Goal: Task Accomplishment & Management: Use online tool/utility

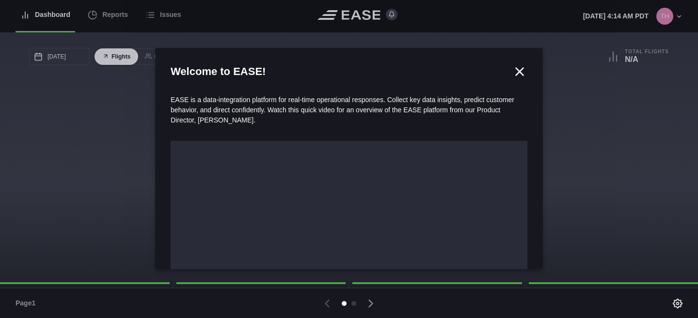
click at [104, 13] on div at bounding box center [349, 159] width 698 height 318
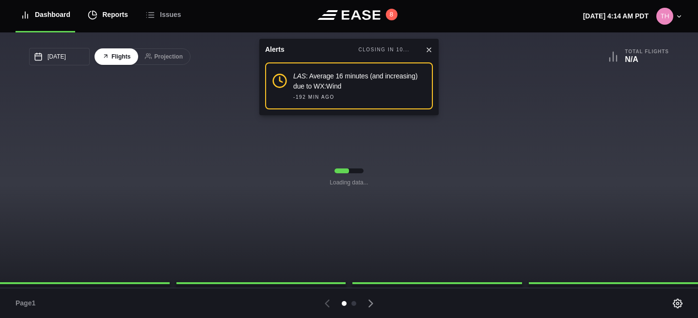
click at [117, 16] on div "Reports" at bounding box center [108, 15] width 40 height 32
select select "7"
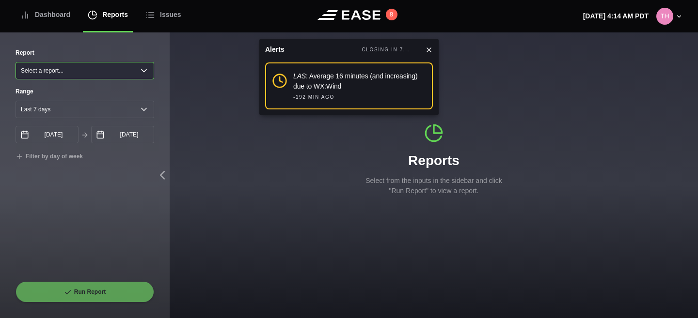
click at [128, 72] on select "Select a report... Arrivals Common Use Daily Throughput Departures Passenger Pr…" at bounding box center [85, 70] width 139 height 17
select select "Common Use"
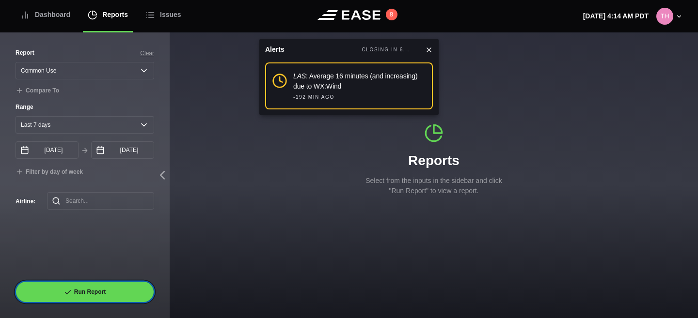
click at [100, 287] on button "Run Report" at bounding box center [85, 291] width 139 height 21
select select "Common Use"
select select "7"
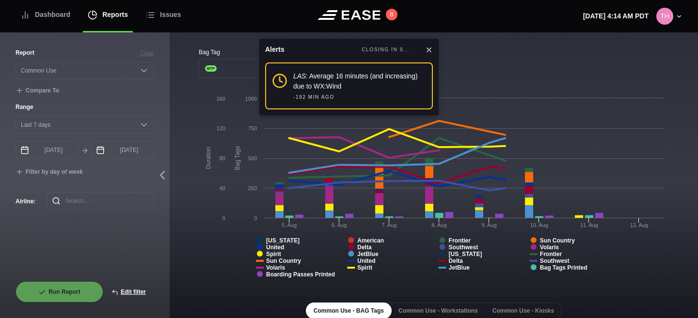
click at [430, 48] on icon at bounding box center [429, 50] width 8 height 8
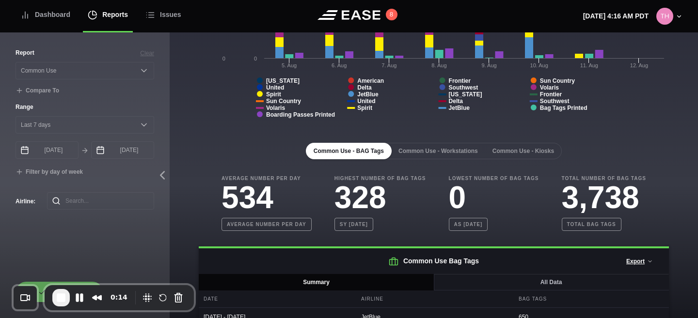
scroll to position [147, 0]
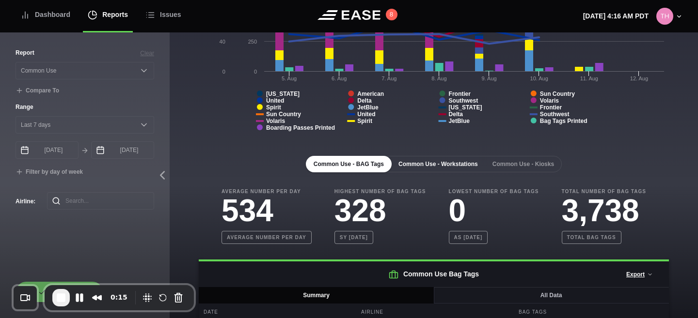
click at [429, 162] on button "Common Use - Workstations" at bounding box center [437, 164] width 95 height 16
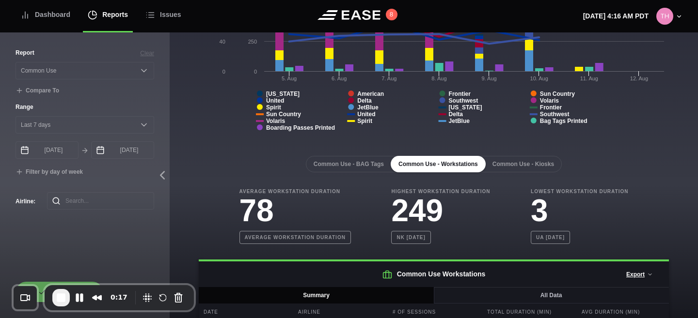
scroll to position [218, 0]
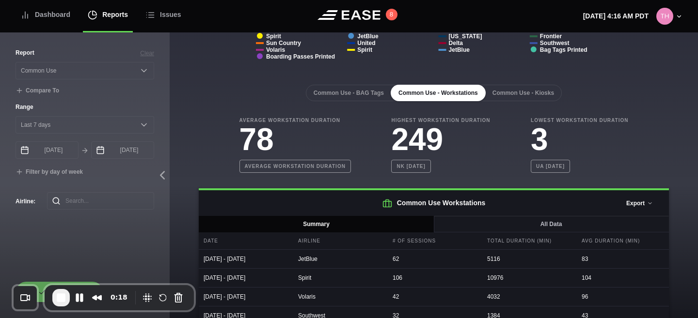
click at [650, 206] on icon at bounding box center [650, 204] width 6 height 6
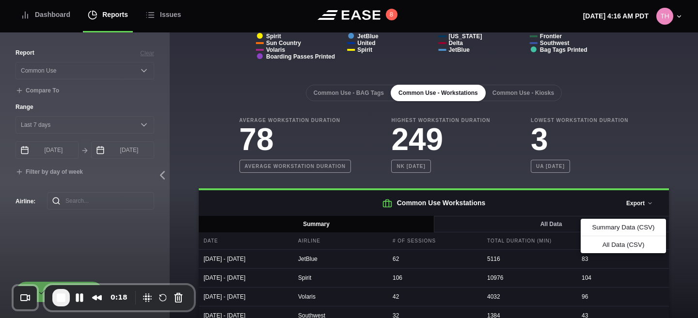
scroll to position [236, 0]
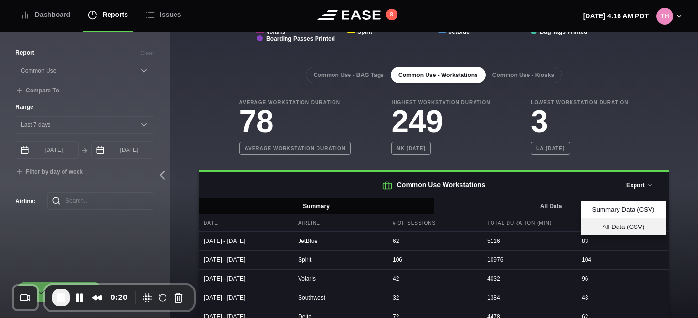
click at [620, 229] on div "All Data (CSV)" at bounding box center [623, 226] width 70 height 7
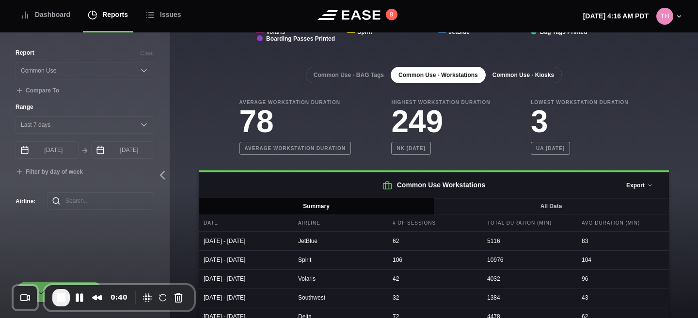
click at [531, 77] on button "Common Use - Kiosks" at bounding box center [522, 75] width 77 height 16
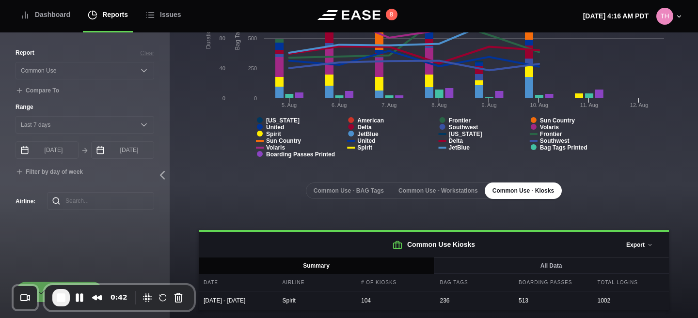
click at [641, 240] on button "Export" at bounding box center [639, 244] width 43 height 21
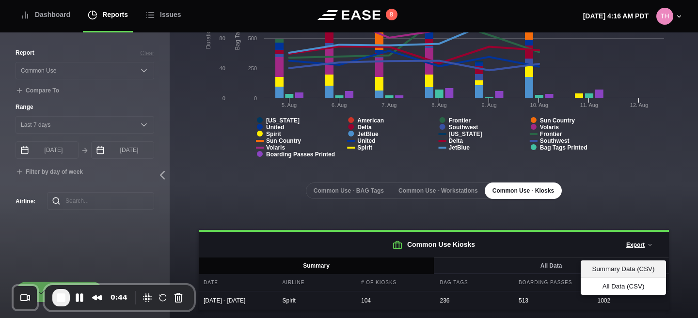
click at [628, 265] on div "Summary Data (CSV)" at bounding box center [623, 268] width 70 height 7
click at [614, 283] on div "All Data (CSV)" at bounding box center [623, 286] width 70 height 7
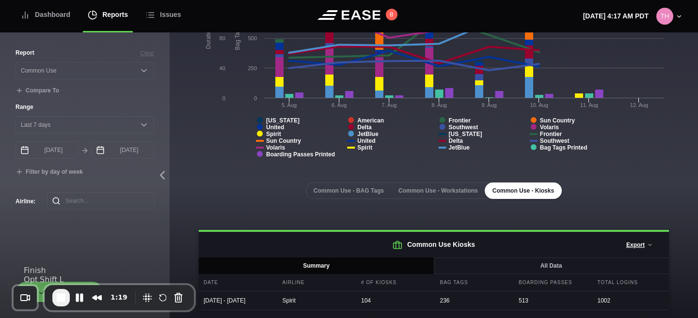
click at [60, 297] on span "End Recording" at bounding box center [61, 298] width 12 height 12
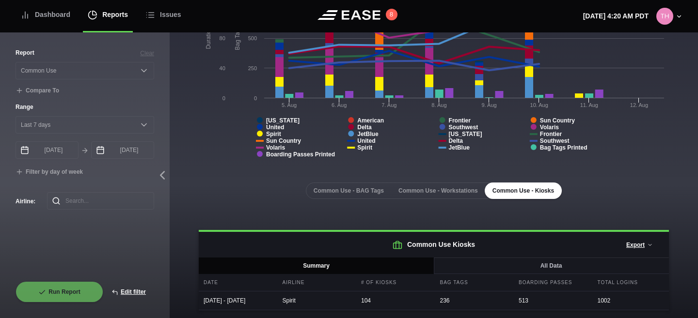
scroll to position [0, 0]
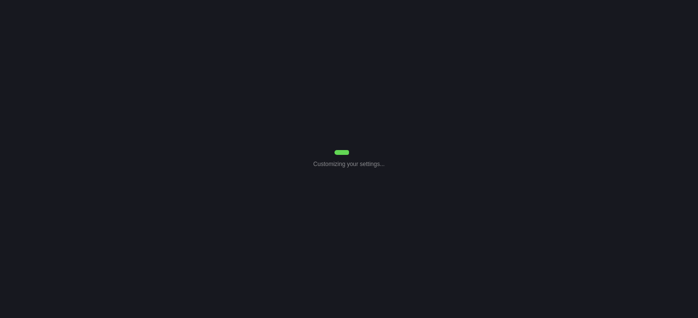
select select "Common Use"
select select "7"
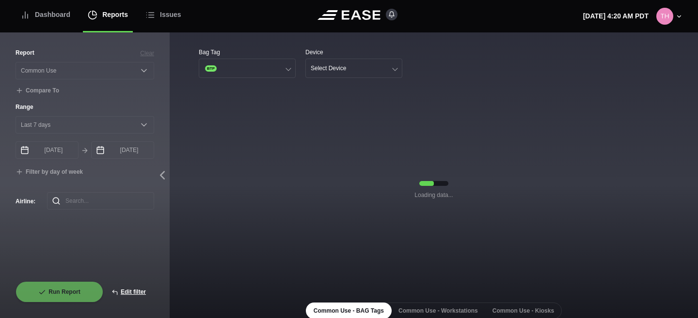
click at [366, 71] on button "Select Device" at bounding box center [353, 68] width 97 height 19
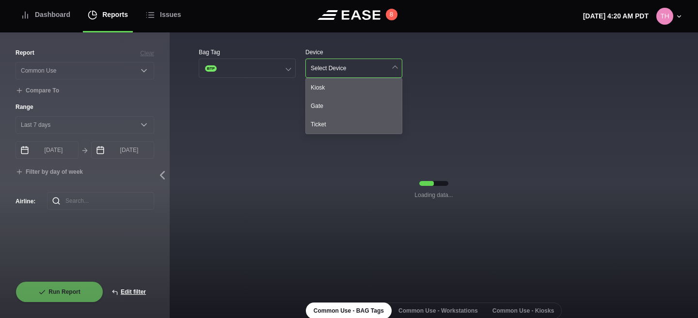
click at [375, 47] on div "Bag Tag BTP Device Select Device Kiosk Gate Ticket Loading data... Common Use -…" at bounding box center [434, 189] width 528 height 315
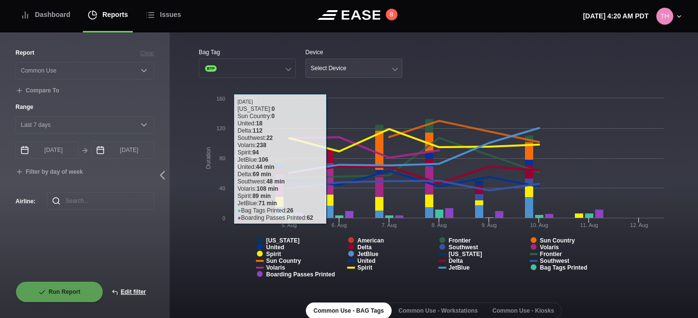
click at [353, 72] on button "Select Device" at bounding box center [353, 68] width 97 height 19
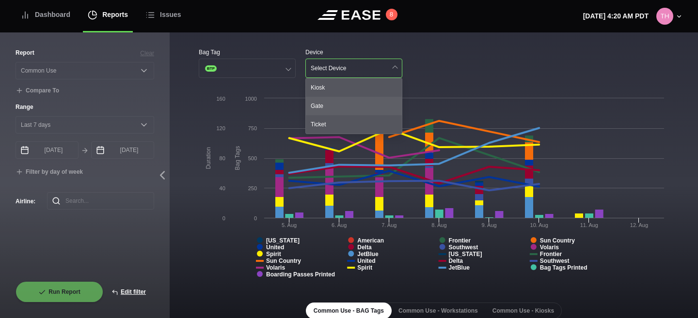
click at [343, 106] on div "Gate" at bounding box center [354, 106] width 96 height 18
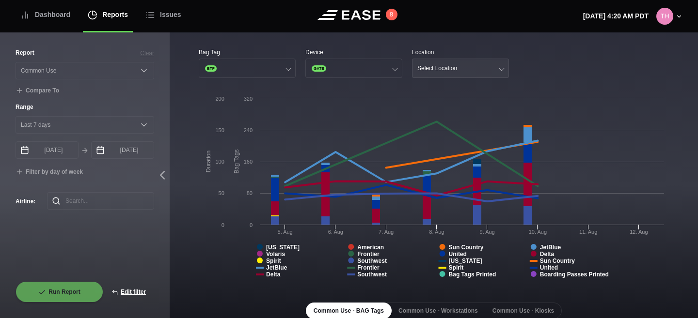
click at [449, 68] on div "Select Location" at bounding box center [437, 68] width 40 height 7
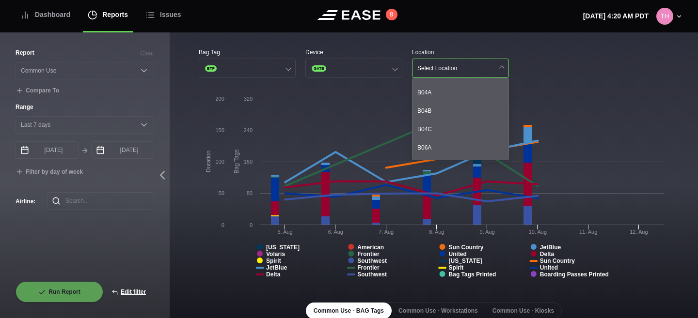
scroll to position [200, 0]
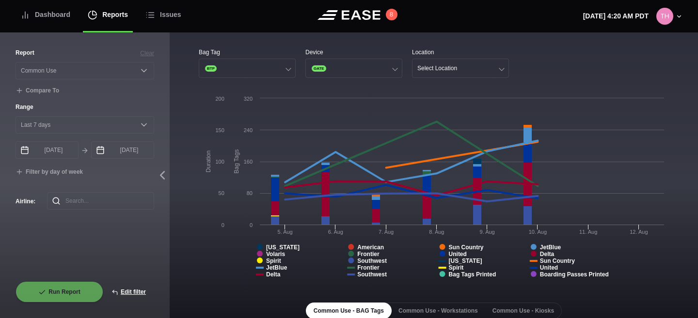
click at [560, 65] on div "Bag Tag BTP Device GATE Location Select Location" at bounding box center [434, 63] width 470 height 30
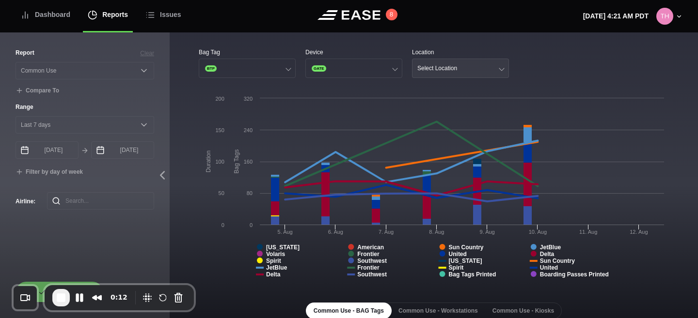
click at [451, 71] on div "Select Location" at bounding box center [437, 68] width 40 height 7
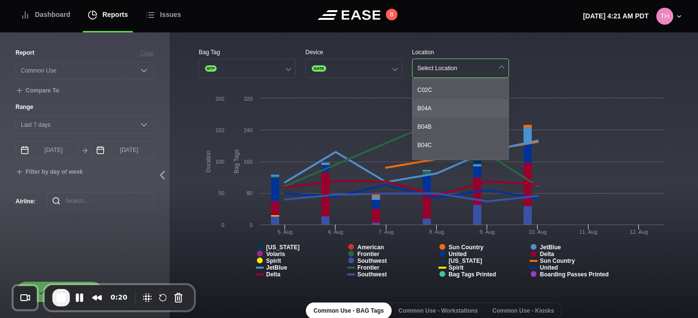
scroll to position [208, 0]
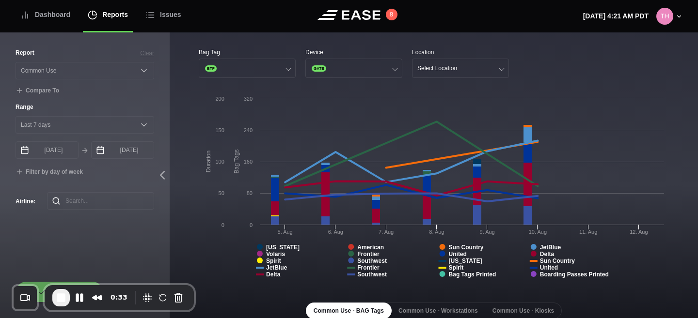
click at [452, 69] on div "Select Location" at bounding box center [437, 68] width 40 height 7
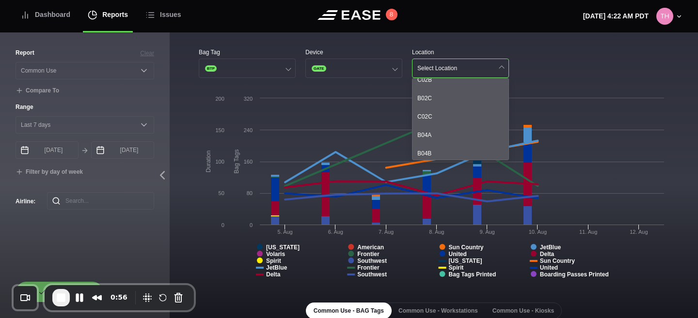
scroll to position [174, 0]
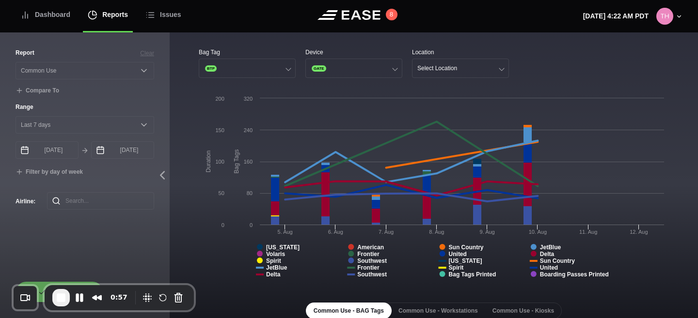
click at [60, 300] on span "End Recording" at bounding box center [61, 298] width 12 height 12
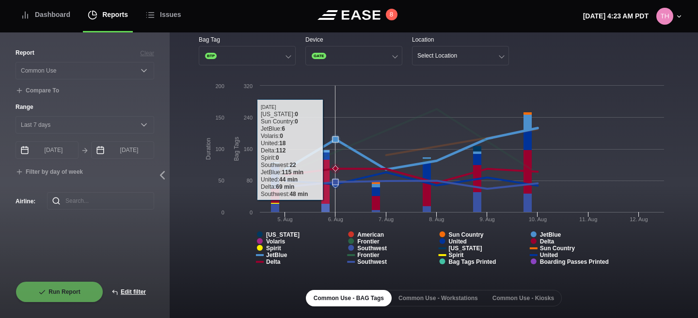
scroll to position [16, 0]
